Goal: Find specific page/section: Find specific page/section

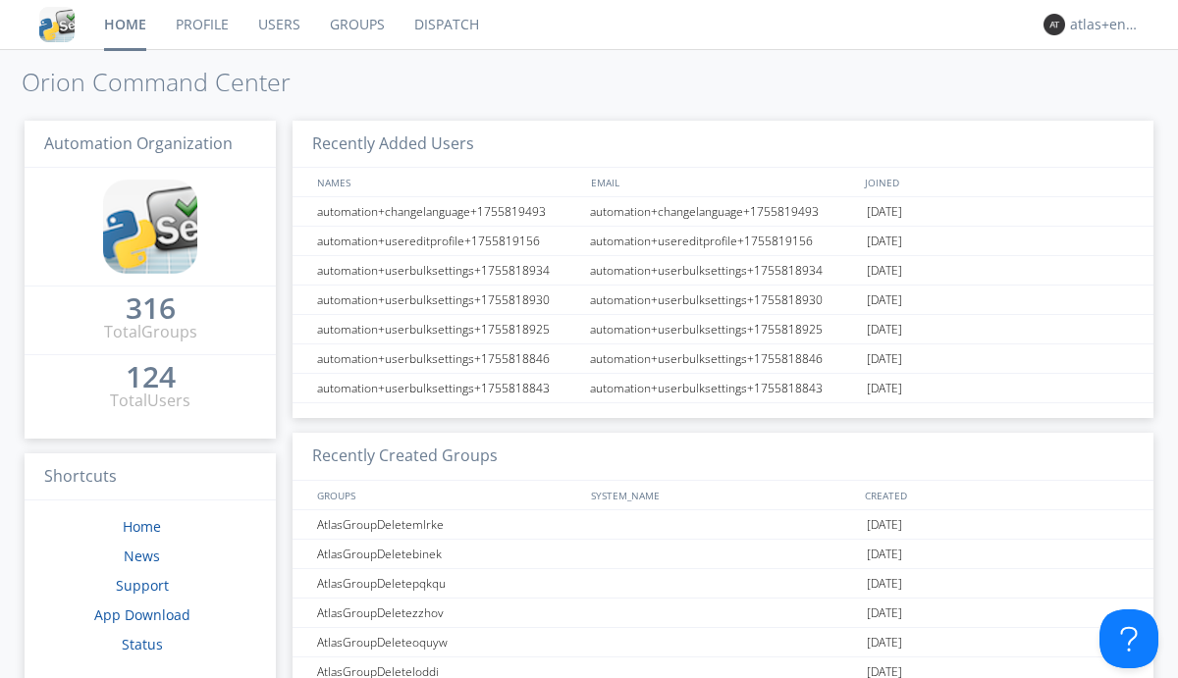
click at [445, 25] on link "Dispatch" at bounding box center [446, 24] width 94 height 49
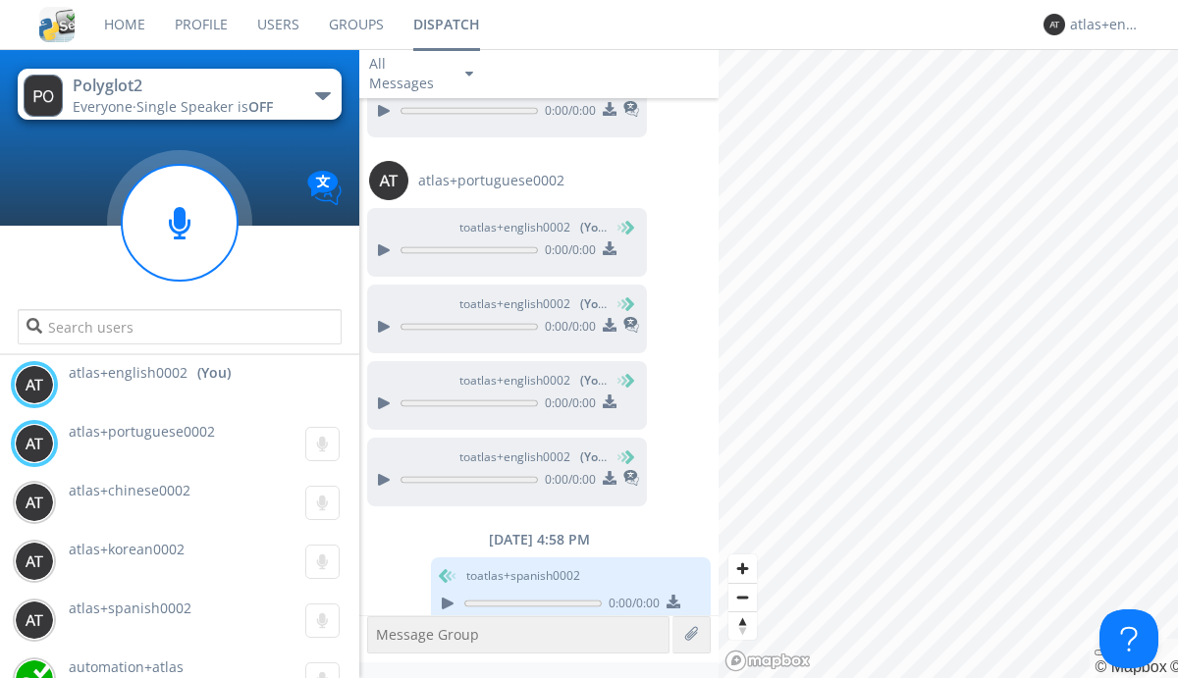
scroll to position [1558, 0]
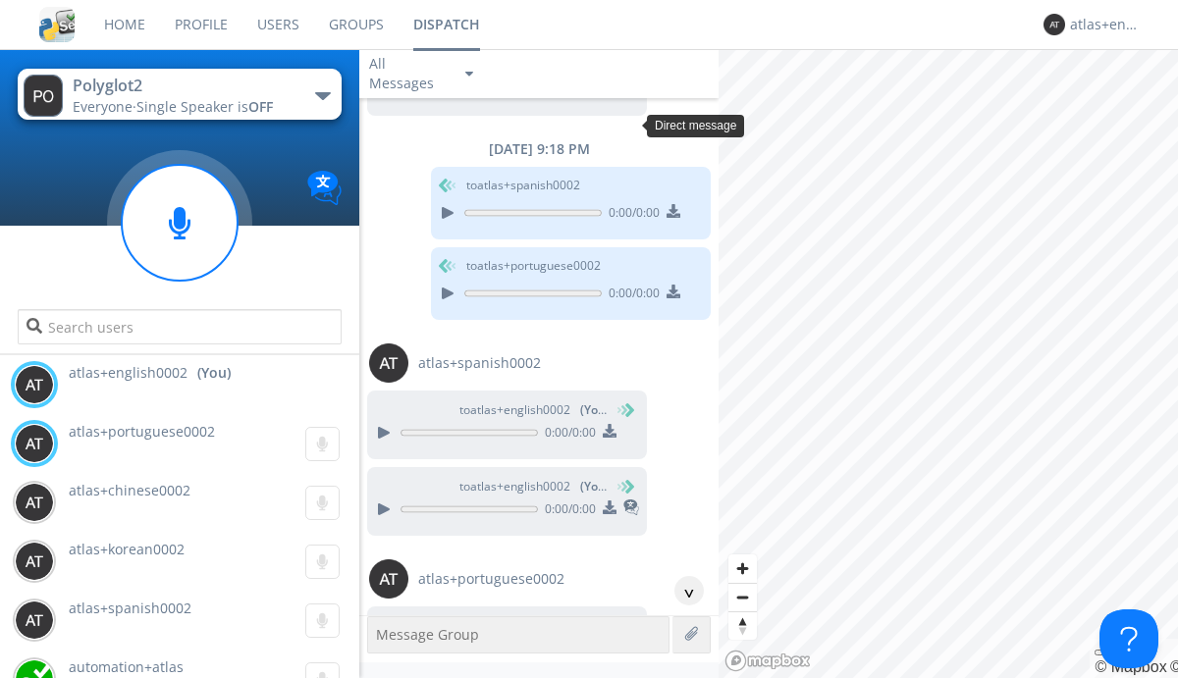
scroll to position [90, 0]
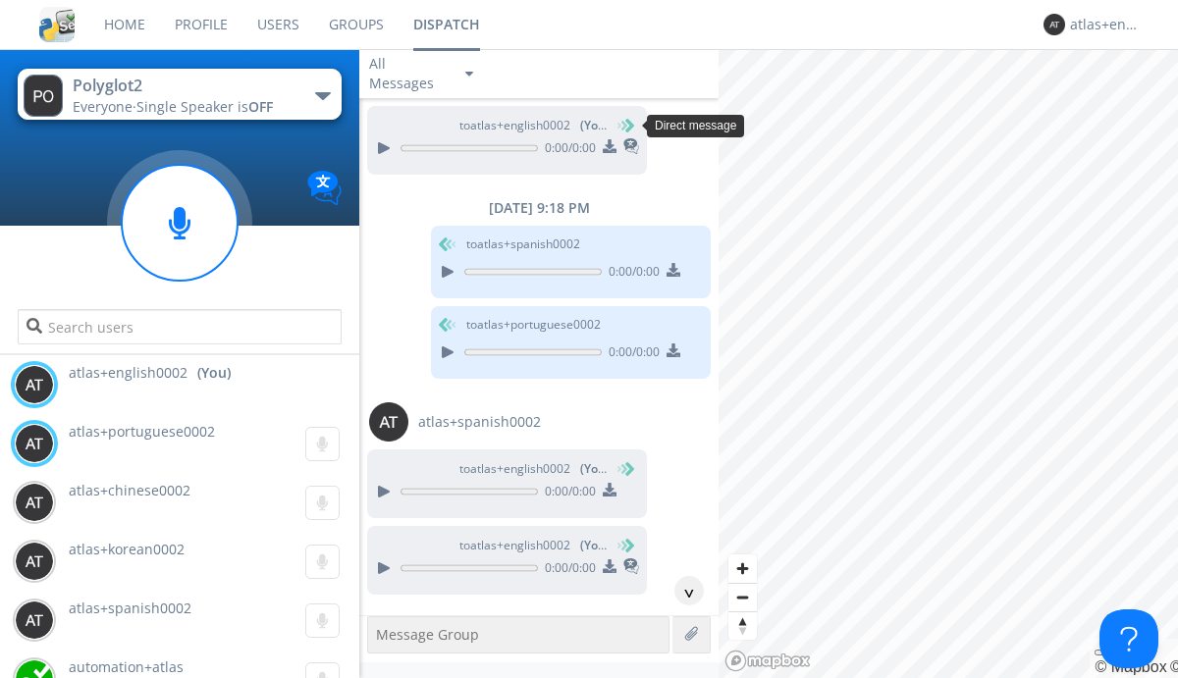
click at [681, 591] on div "^" at bounding box center [688, 590] width 29 height 29
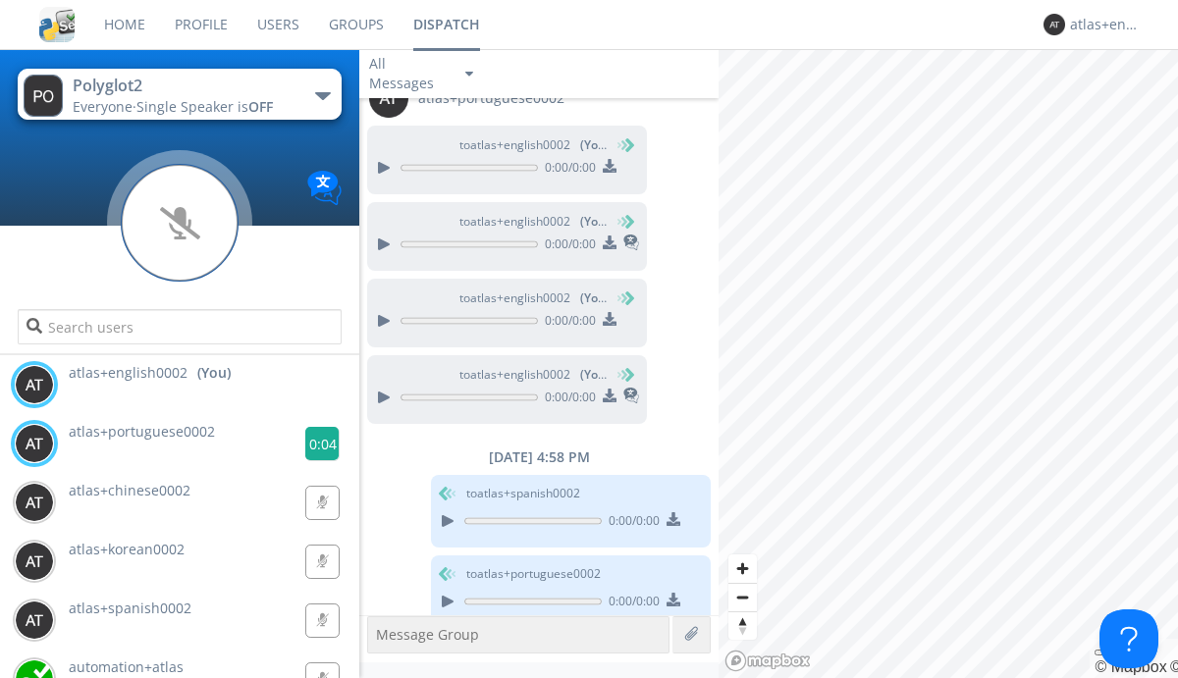
scroll to position [1579, 0]
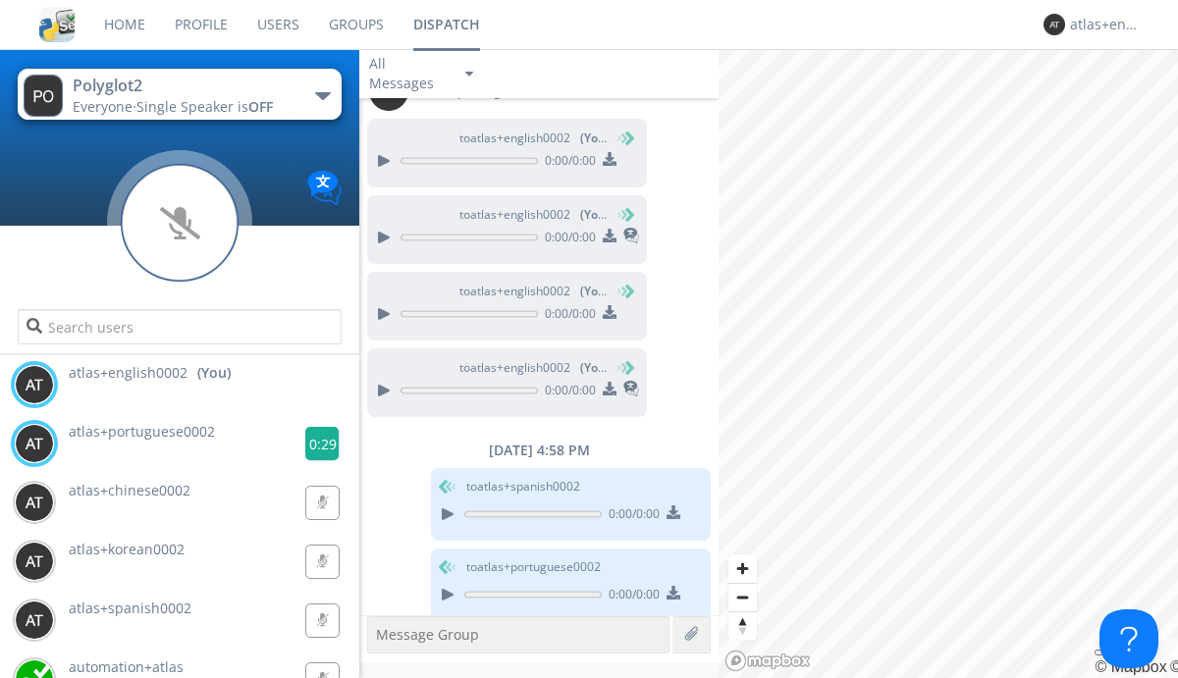
click at [314, 444] on g at bounding box center [322, 444] width 34 height 34
click at [1101, 25] on div "atlas+english0002" at bounding box center [1107, 25] width 74 height 20
